Goal: Information Seeking & Learning: Learn about a topic

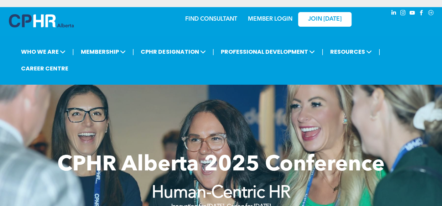
click at [334, 155] on span "CPHR Alberta 2025 Conference" at bounding box center [221, 165] width 328 height 21
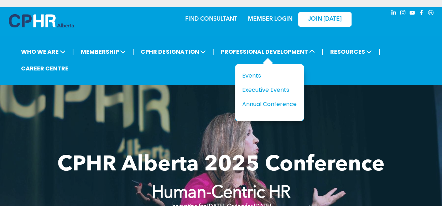
click at [252, 79] on div "Title Events Executive Events Annual Conference" at bounding box center [269, 89] width 55 height 37
click at [253, 76] on div "Events" at bounding box center [266, 75] width 49 height 9
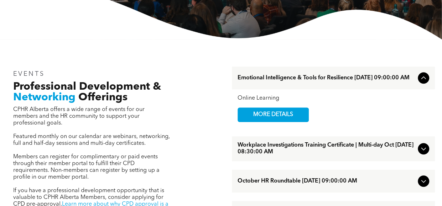
scroll to position [259, 0]
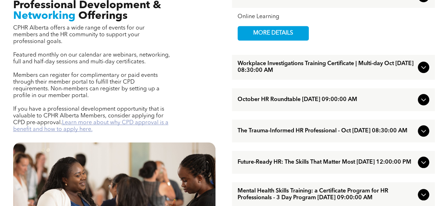
click at [145, 120] on link "Learn more about why CPD approval is a benefit and how to apply here." at bounding box center [90, 126] width 155 height 12
